Goal: Task Accomplishment & Management: Use online tool/utility

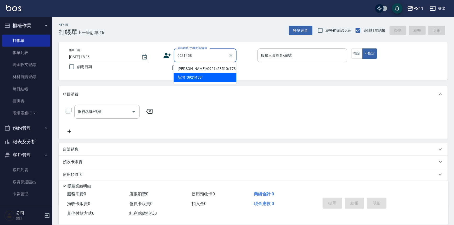
click at [215, 66] on li "[PERSON_NAME]/0921458510/1734" at bounding box center [205, 68] width 63 height 9
type input "[PERSON_NAME]/0921458510/1734"
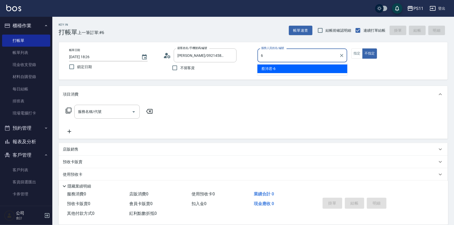
type input "[PERSON_NAME]6"
type button "false"
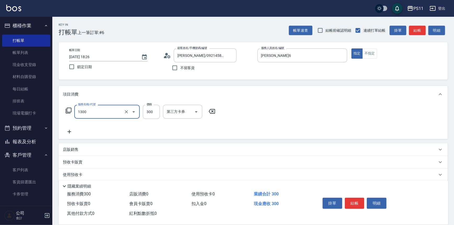
type input "洗髮300(1300)"
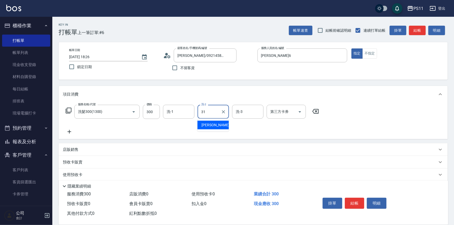
type input "[PERSON_NAME]-31"
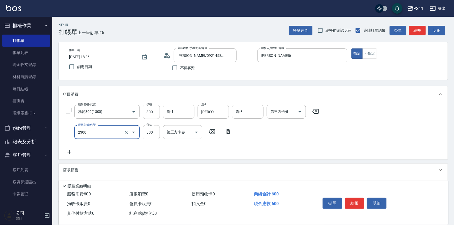
type input "剪髮(2300)"
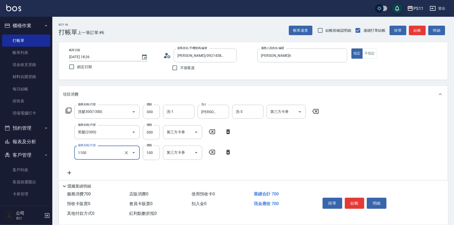
type input "增亮補色沫浴洗(1100)"
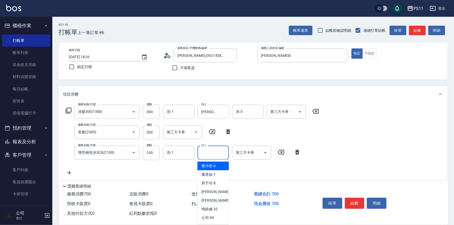
click at [211, 157] on input "洗-2" at bounding box center [213, 152] width 27 height 9
type input "[PERSON_NAME]-31"
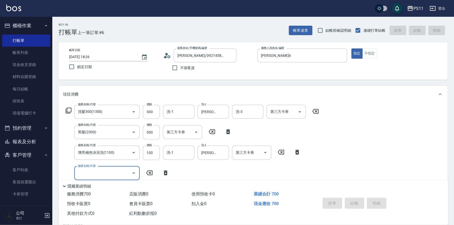
type input "[DATE] 19:15"
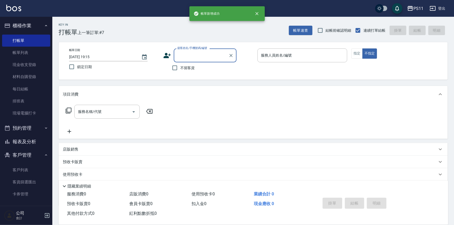
click at [29, 139] on button "報表及分析" at bounding box center [26, 142] width 48 height 14
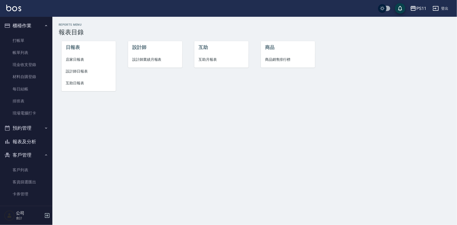
click at [69, 69] on span "設計師日報表" at bounding box center [89, 71] width 46 height 5
